Goal: Find specific page/section: Find specific page/section

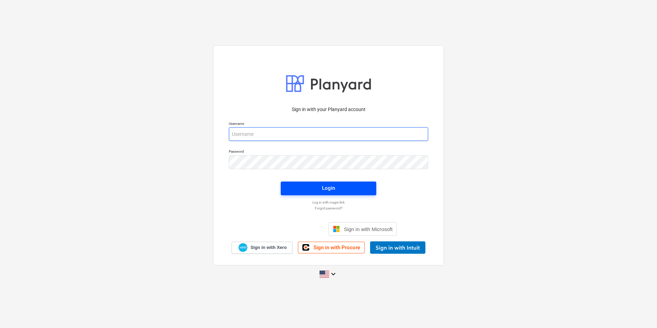
type input "[PERSON_NAME][EMAIL_ADDRESS][DOMAIN_NAME]"
click at [342, 184] on span "Login" at bounding box center [328, 188] width 79 height 9
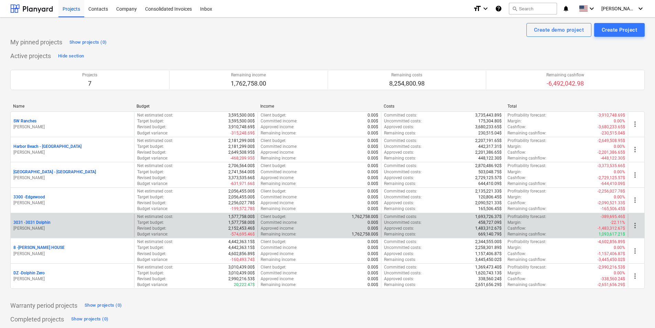
click at [31, 221] on p "3031 - 3031 Dolphin" at bounding box center [31, 223] width 37 height 6
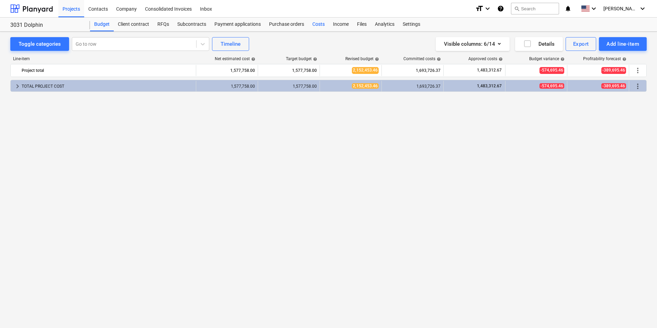
click at [317, 27] on div "Costs" at bounding box center [318, 25] width 21 height 14
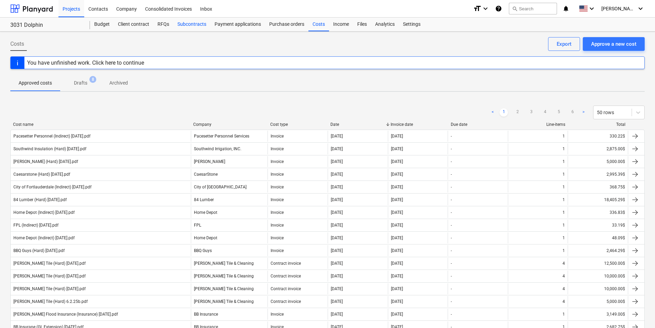
click at [198, 24] on div "Subcontracts" at bounding box center [191, 25] width 37 height 14
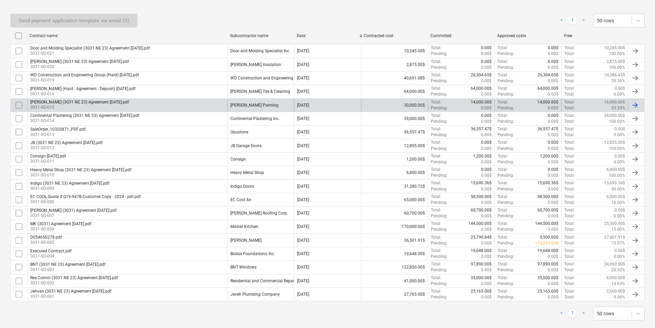
scroll to position [129, 0]
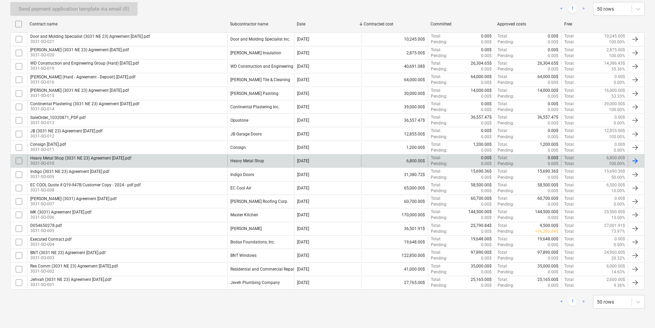
click at [281, 160] on div "Heavy Metal Shop" at bounding box center [260, 161] width 67 height 12
